Goal: Task Accomplishment & Management: Manage account settings

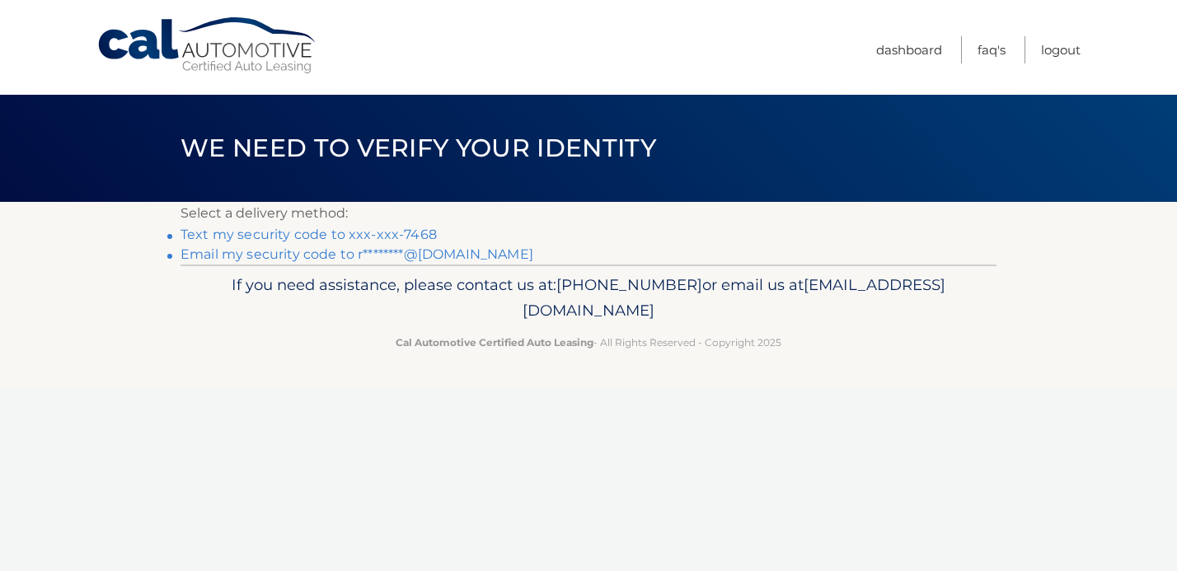
click at [344, 236] on link "Text my security code to xxx-xxx-7468" at bounding box center [308, 235] width 256 height 16
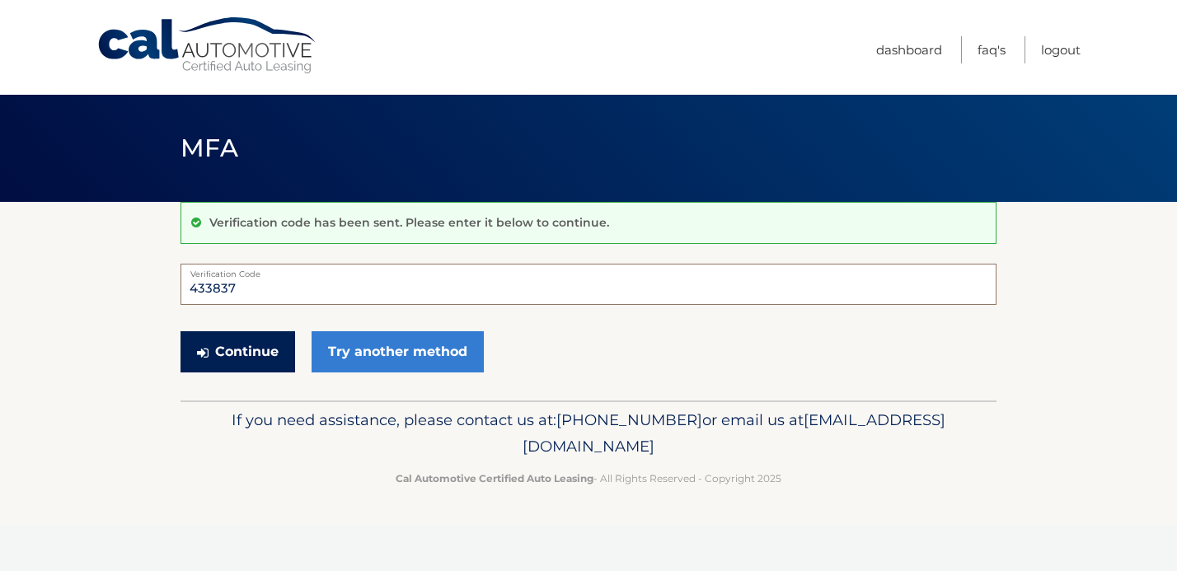
type input "433837"
click at [264, 350] on button "Continue" at bounding box center [237, 351] width 115 height 41
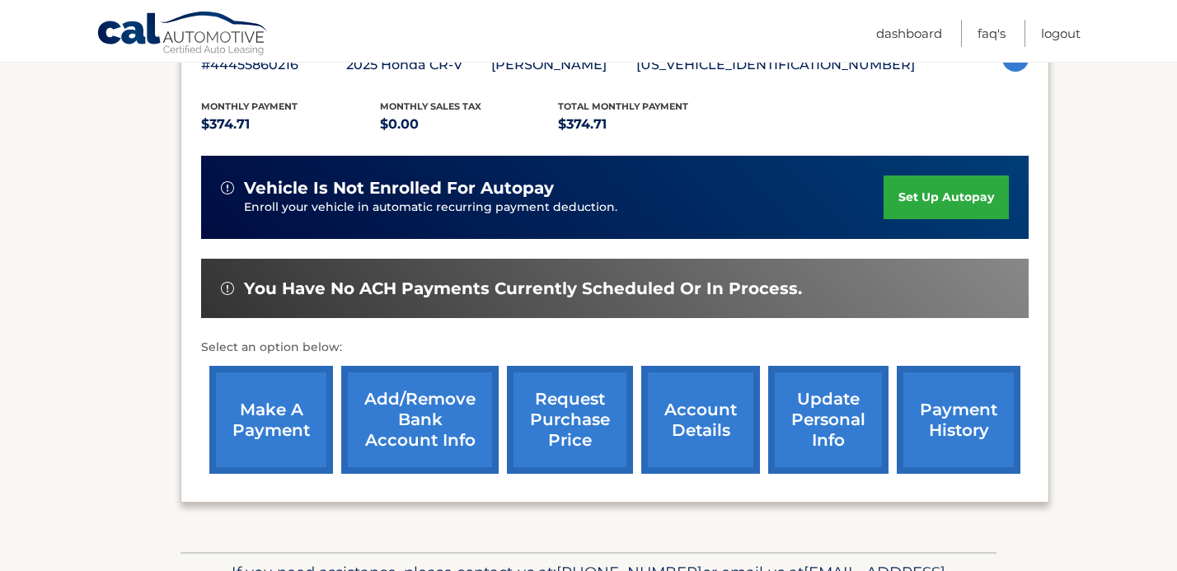
scroll to position [322, 0]
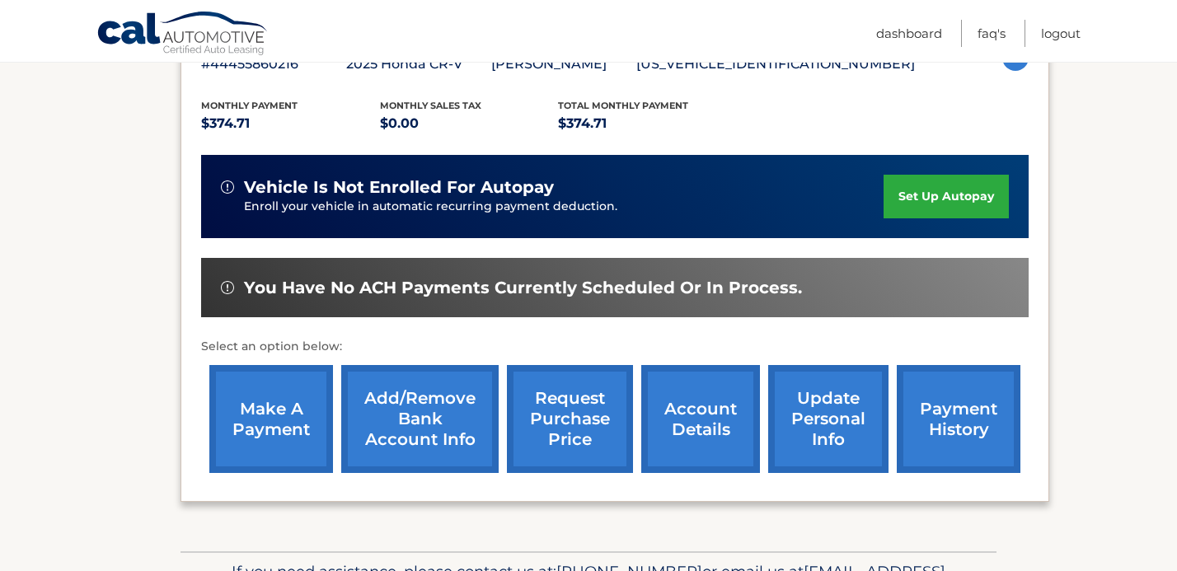
click at [288, 423] on link "make a payment" at bounding box center [271, 419] width 124 height 108
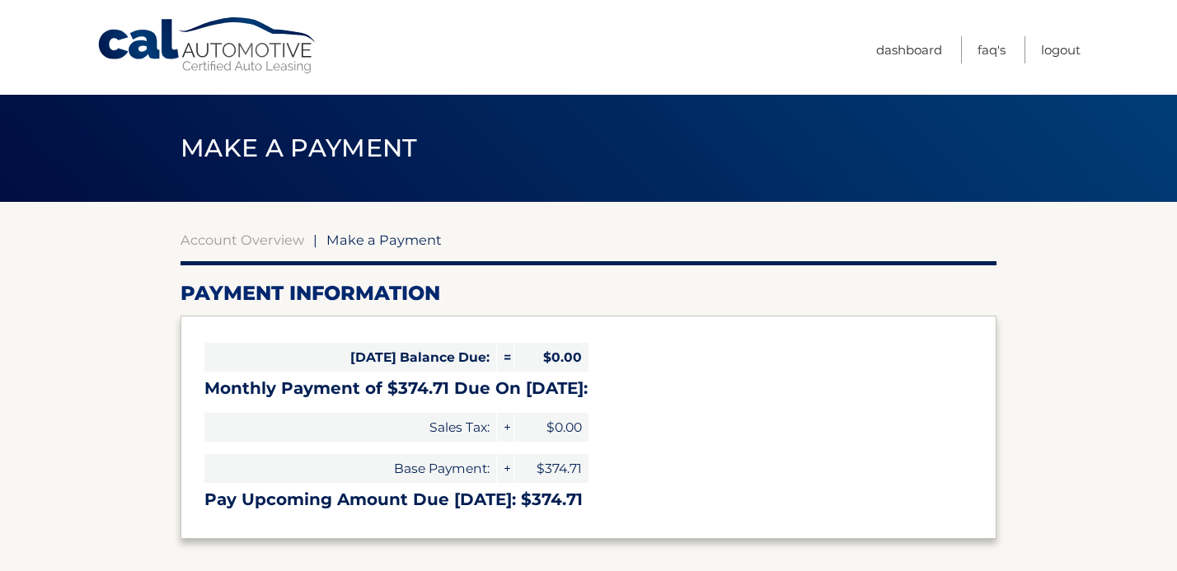
select select "OTZkY2Q5NWUtMjhlNy00YTczLWJjNTUtMmZiMTc2M2M4Nzk3"
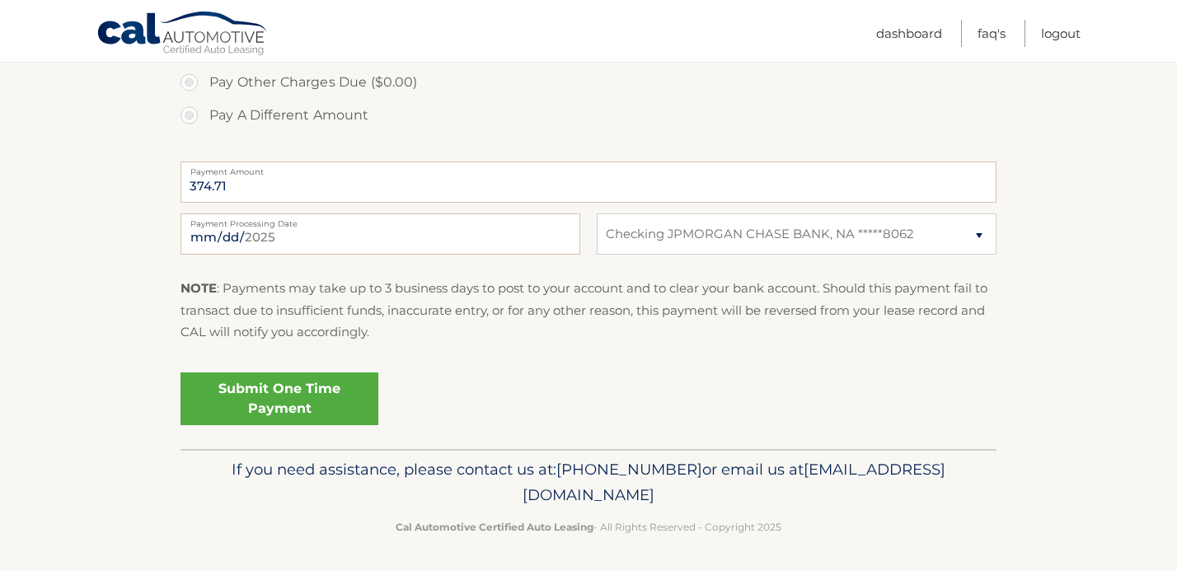
scroll to position [602, 0]
click at [272, 400] on link "Submit One Time Payment" at bounding box center [279, 399] width 198 height 53
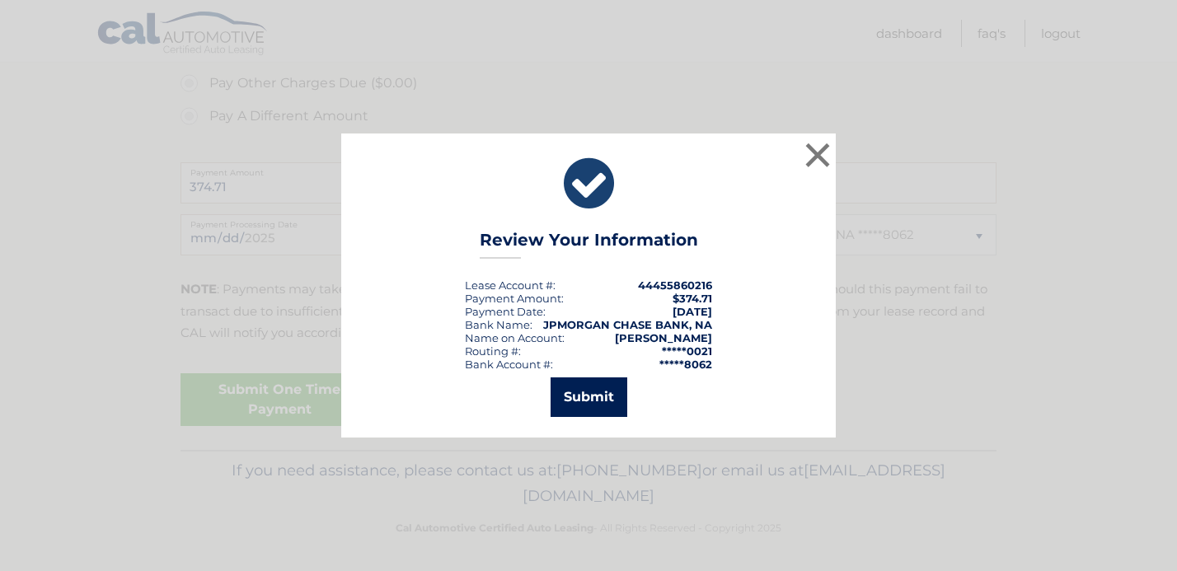
click at [576, 400] on button "Submit" at bounding box center [588, 397] width 77 height 40
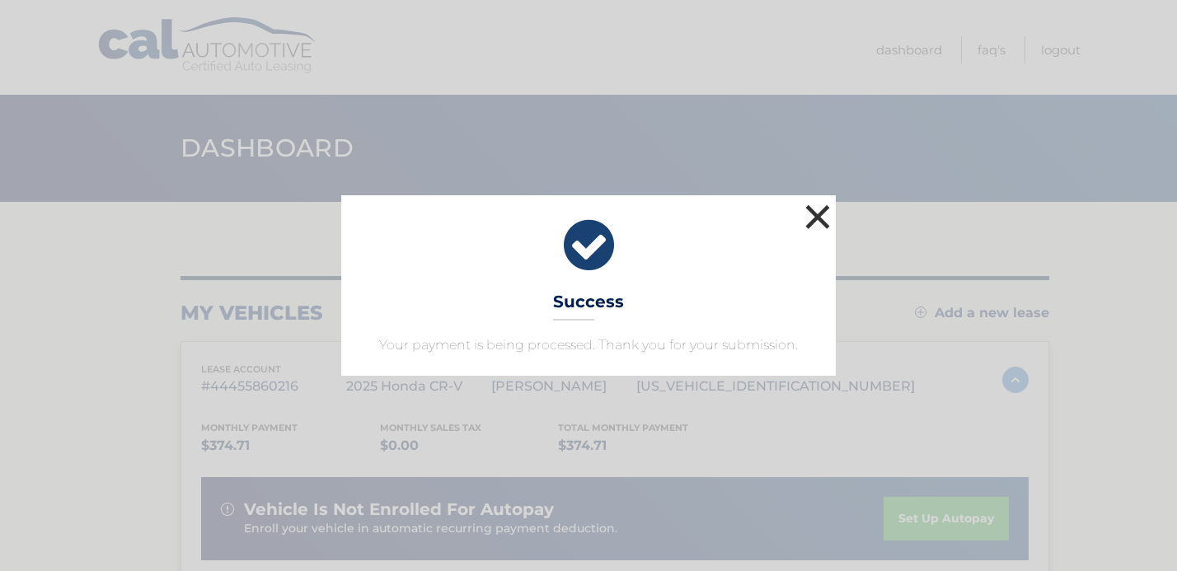
click at [818, 219] on button "×" at bounding box center [817, 216] width 33 height 33
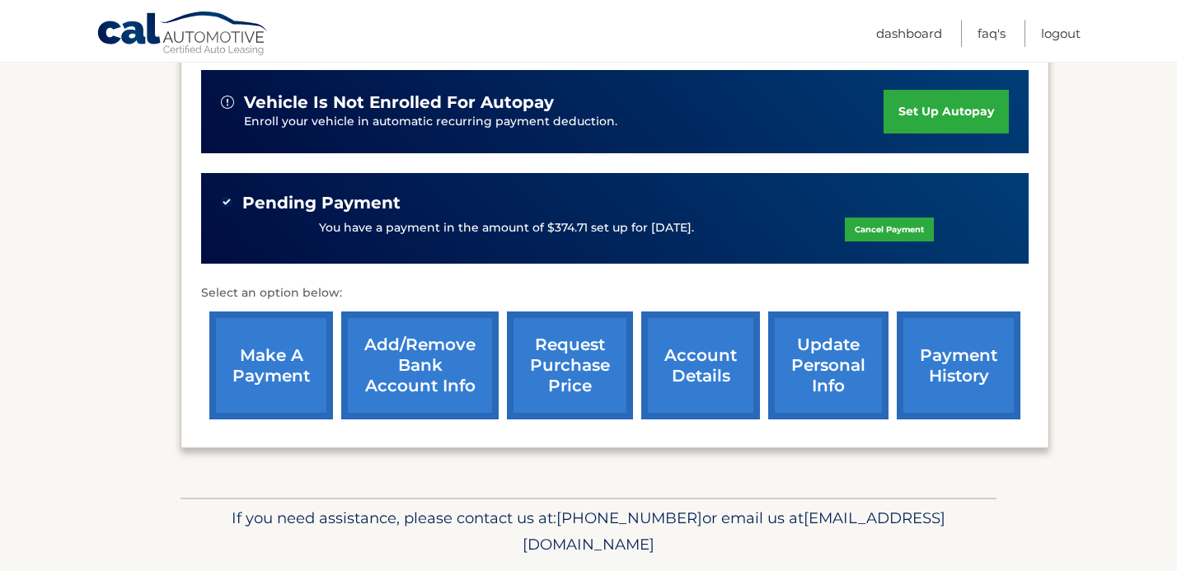
scroll to position [399, 0]
